Goal: Task Accomplishment & Management: Manage account settings

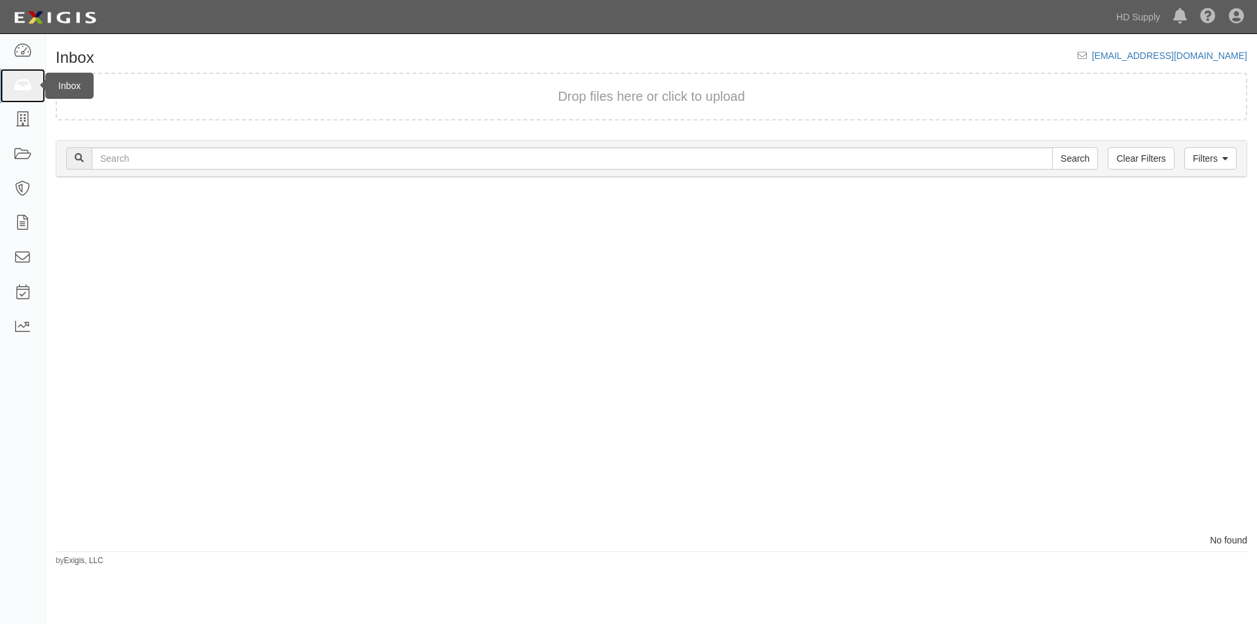
click at [22, 82] on icon at bounding box center [22, 86] width 18 height 15
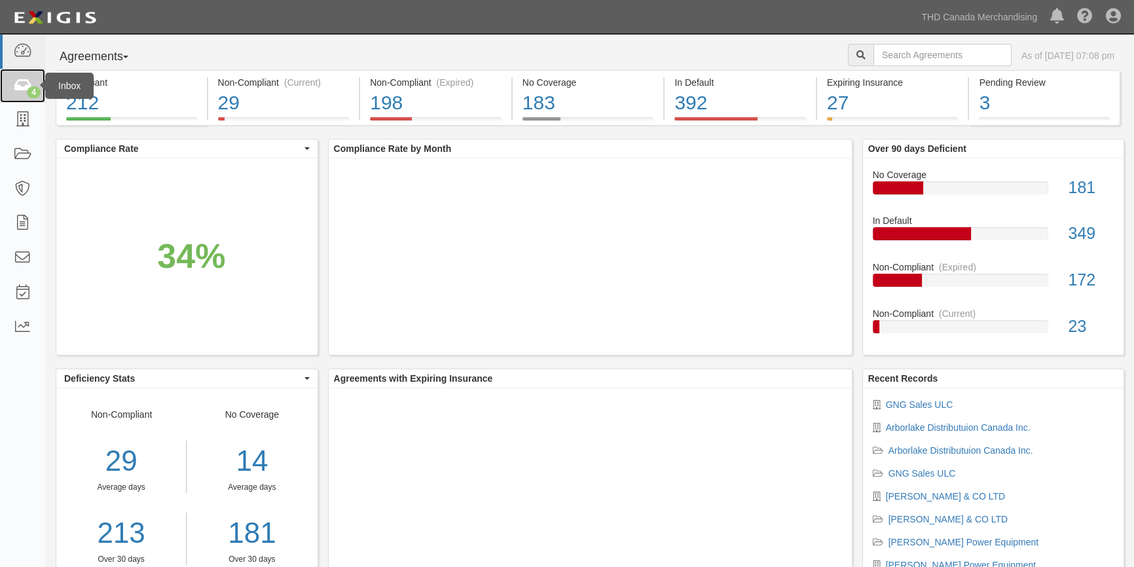
click at [30, 79] on icon at bounding box center [22, 86] width 18 height 15
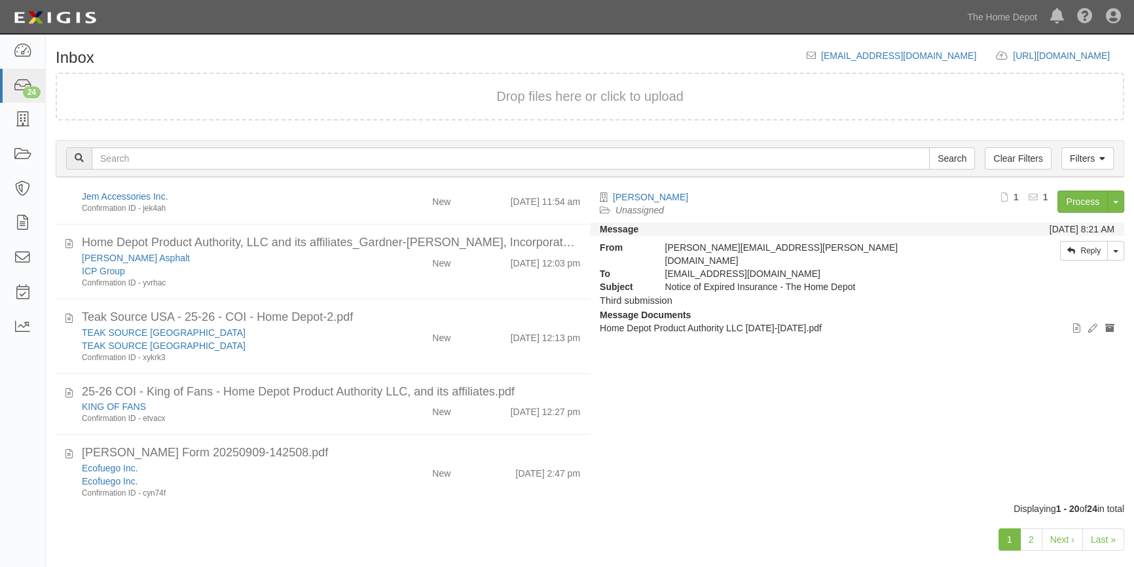
scroll to position [1037, 0]
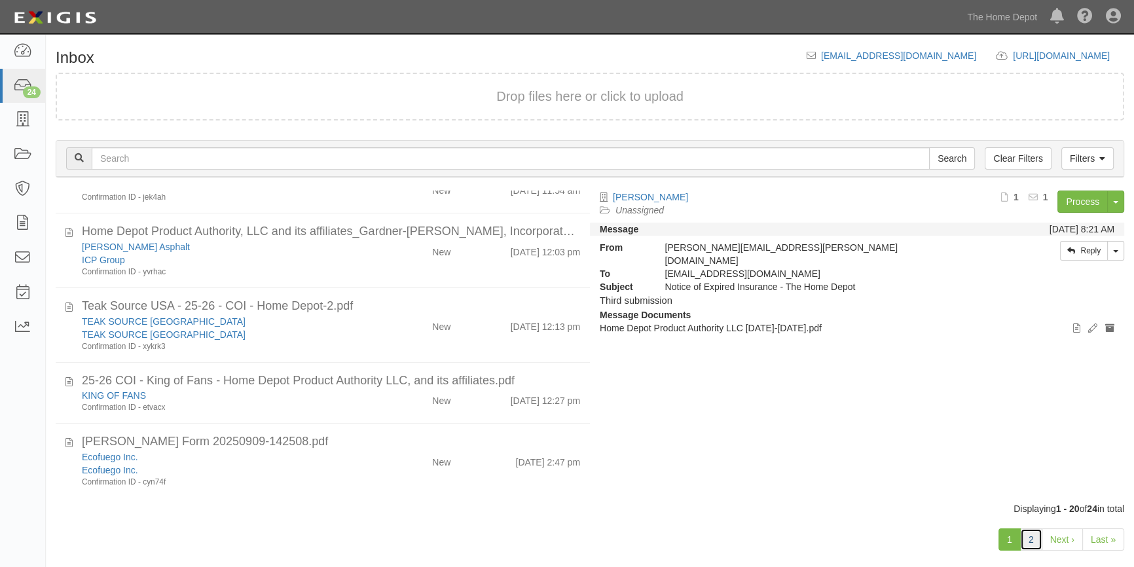
click at [1030, 543] on link "2" at bounding box center [1031, 539] width 22 height 22
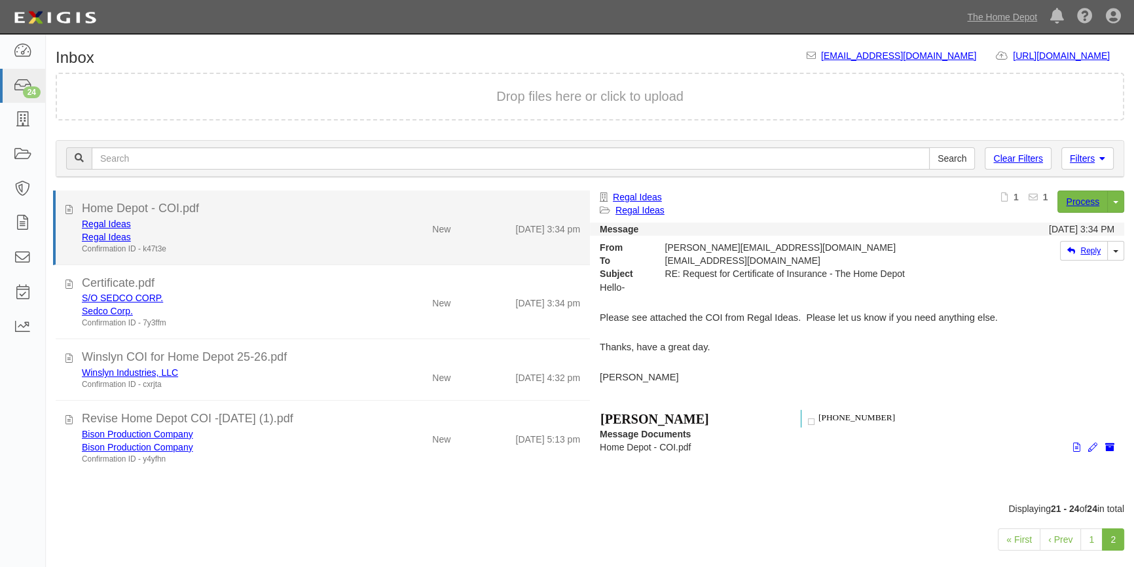
click at [261, 204] on div "Home Depot - COI.pdf" at bounding box center [331, 208] width 498 height 17
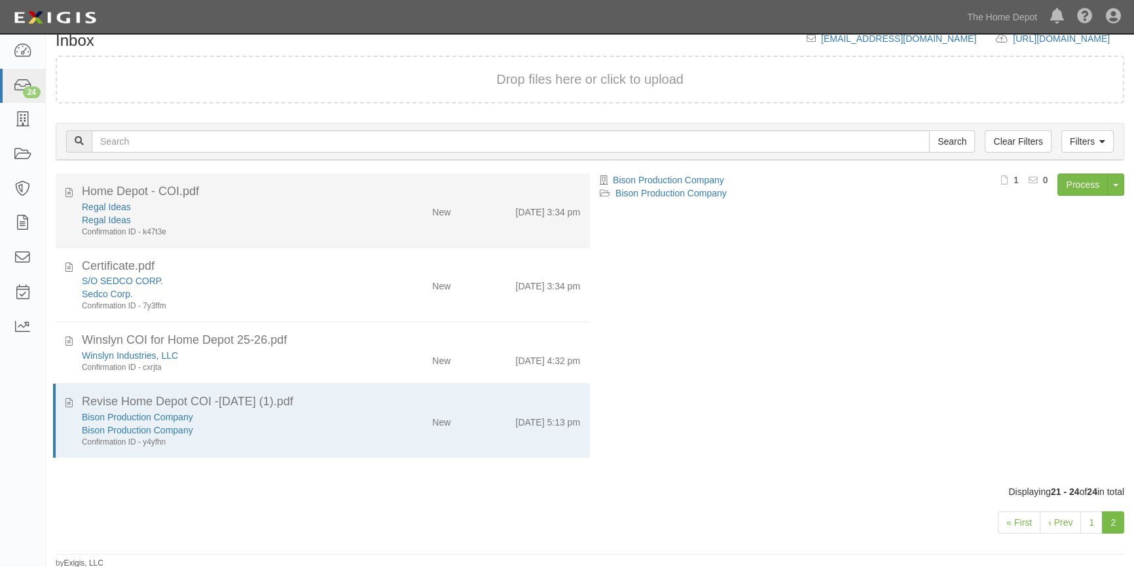
scroll to position [18, 0]
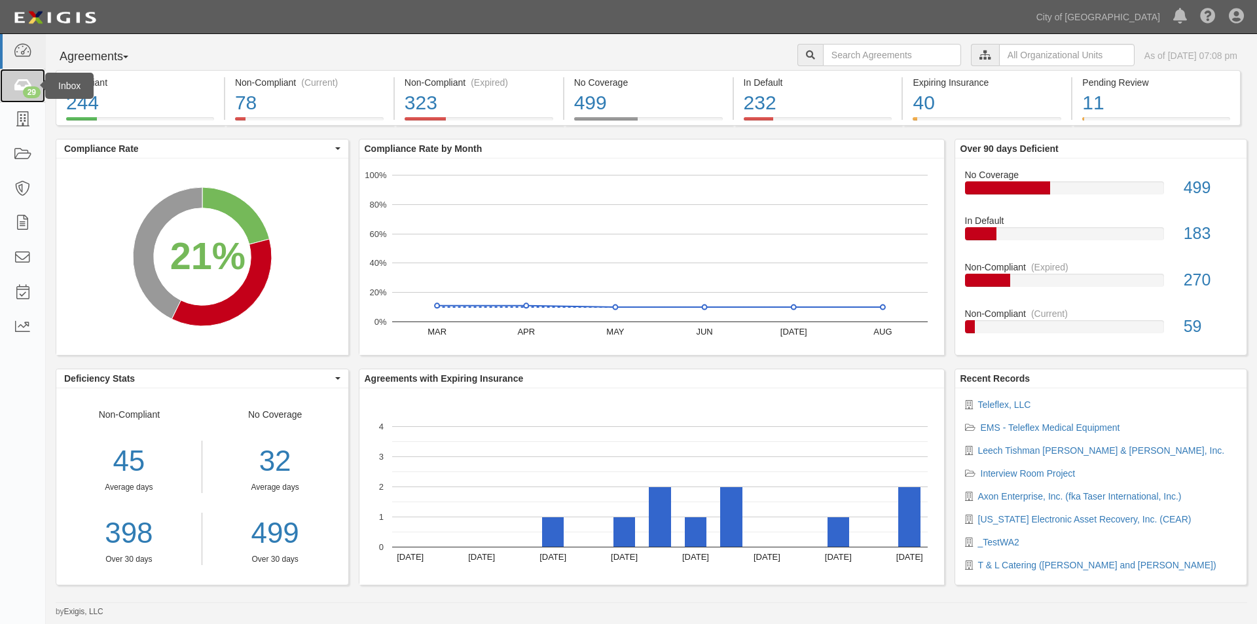
click at [17, 84] on icon at bounding box center [22, 86] width 18 height 15
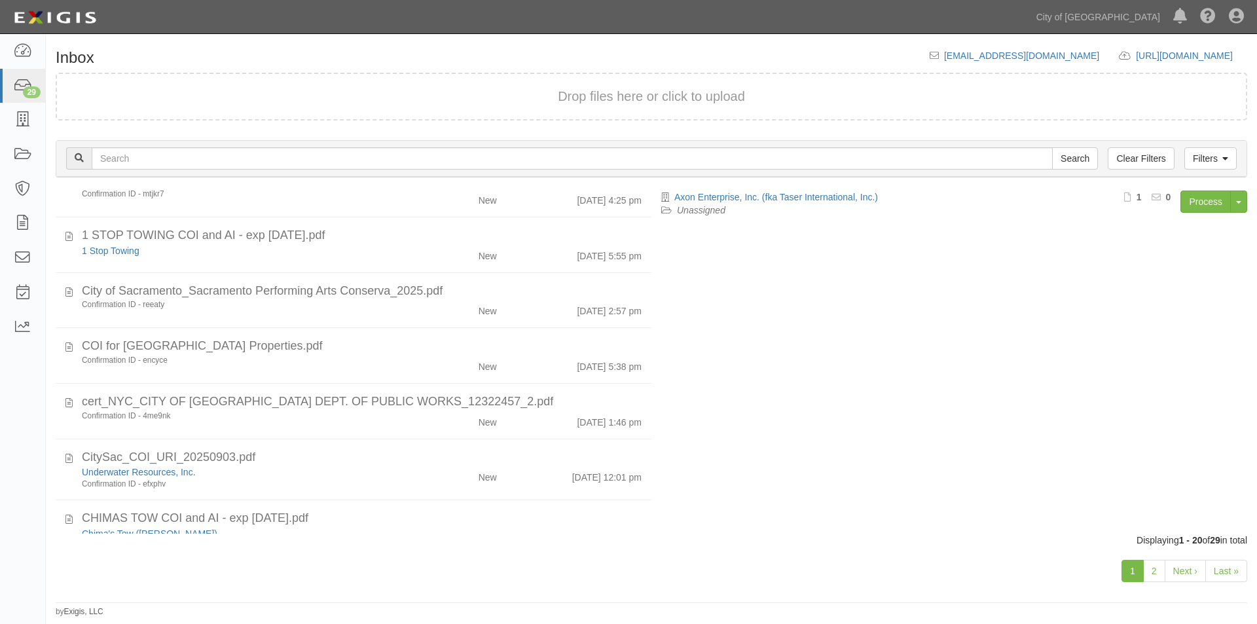
scroll to position [808, 0]
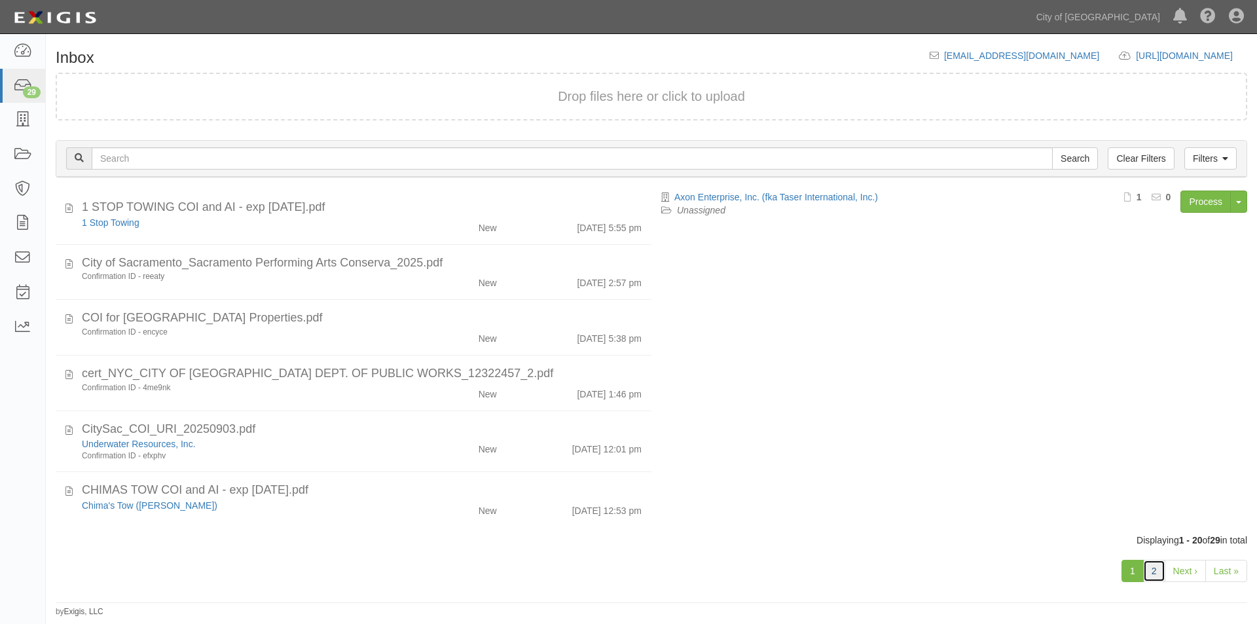
click at [1151, 565] on link "2" at bounding box center [1154, 571] width 22 height 22
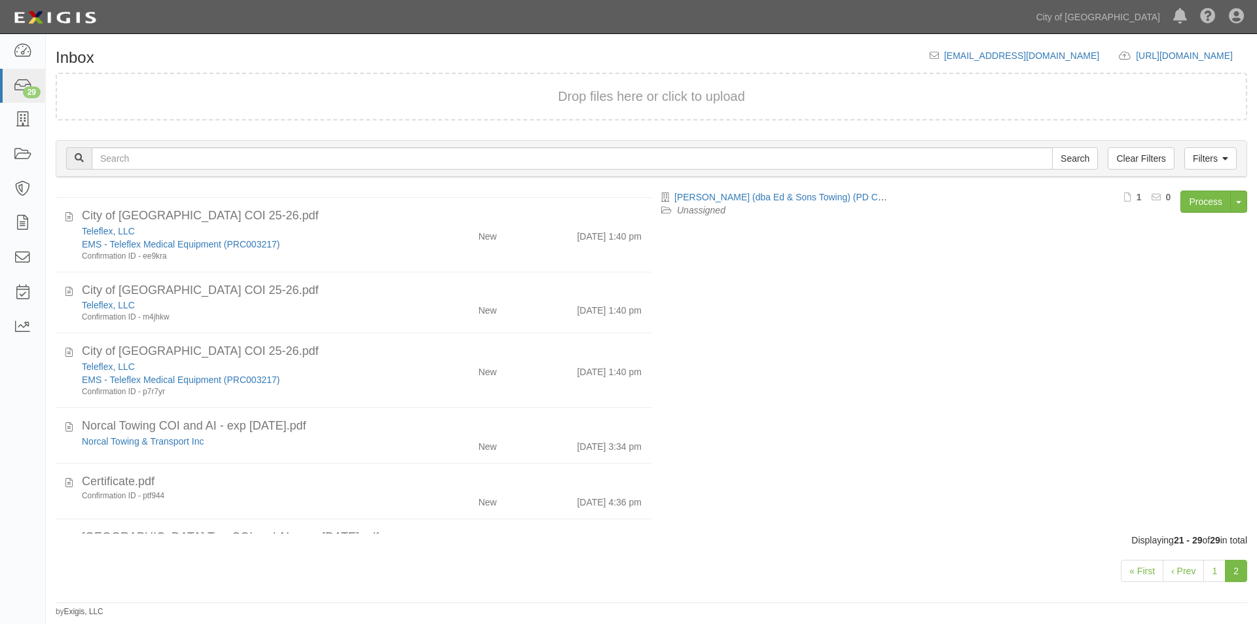
scroll to position [211, 0]
